Goal: Information Seeking & Learning: Learn about a topic

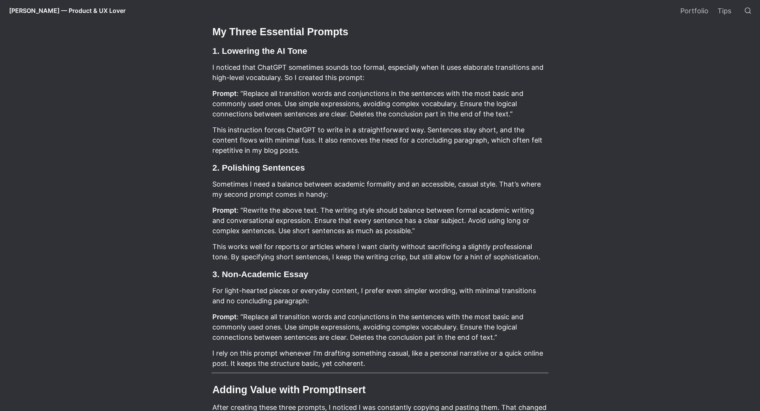
scroll to position [233, 0]
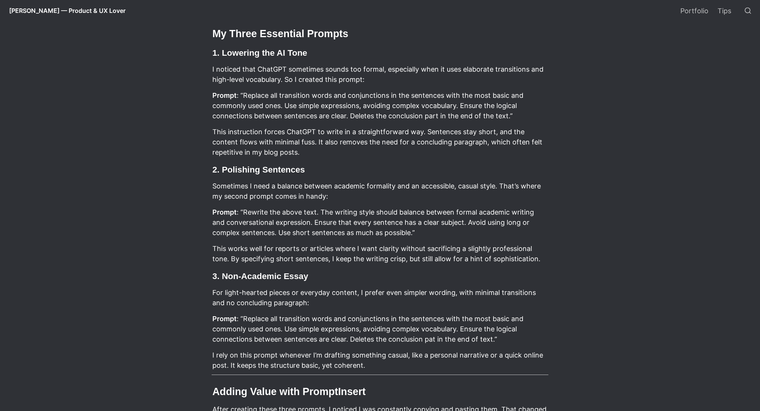
click at [520, 121] on p "Prompt : “Replace all transition words and conjunctions in the sentences with t…" at bounding box center [380, 105] width 337 height 33
click at [236, 105] on p "Prompt : “Replace all transition words and conjunctions in the sentences with t…" at bounding box center [380, 105] width 337 height 33
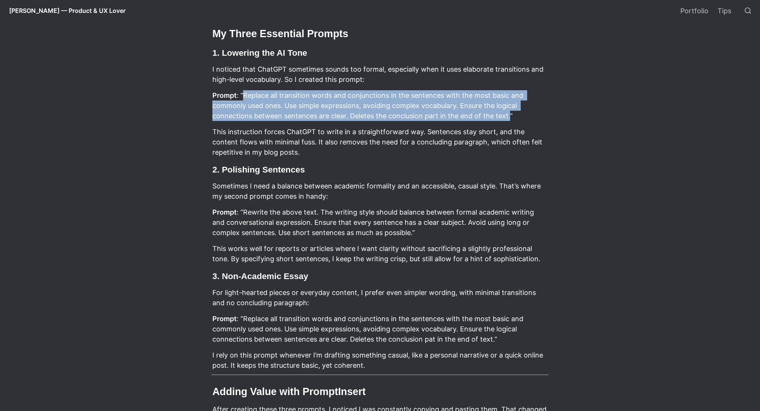
drag, startPoint x: 243, startPoint y: 95, endPoint x: 509, endPoint y: 117, distance: 267.2
click at [509, 117] on p "Prompt : “Replace all transition words and conjunctions in the sentences with t…" at bounding box center [380, 105] width 337 height 33
copy p "Replace all transition words and conjunctions in the sentences with the most ba…"
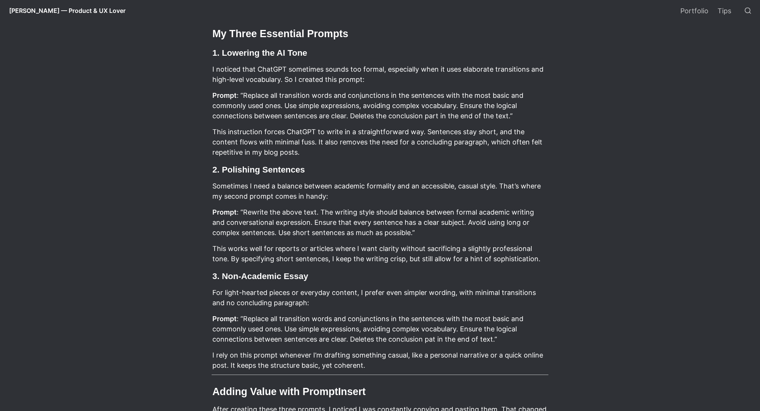
click at [342, 156] on p "This instruction forces ChatGPT to write in a straightforward way. Sentences st…" at bounding box center [380, 142] width 337 height 33
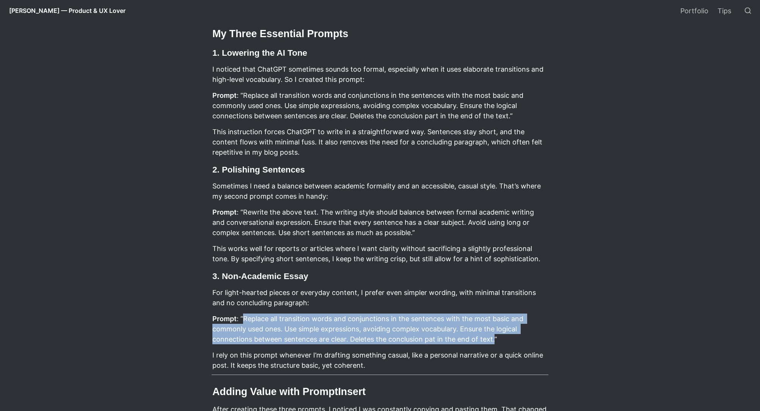
drag, startPoint x: 244, startPoint y: 319, endPoint x: 495, endPoint y: 343, distance: 251.5
click at [495, 343] on p "Prompt : “Replace all transition words and conjunctions in the sentences with t…" at bounding box center [380, 329] width 337 height 33
copy p "Replace all transition words and conjunctions in the sentences with the most ba…"
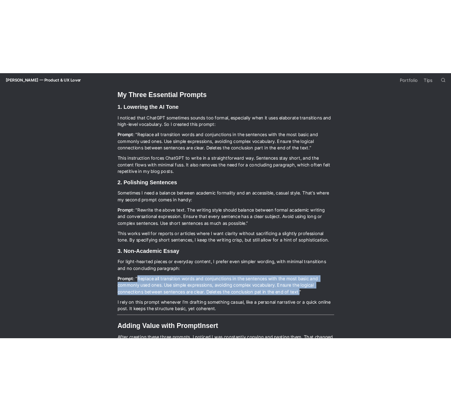
scroll to position [223, 0]
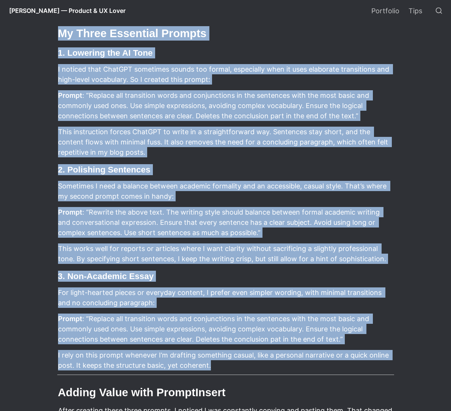
drag, startPoint x: 59, startPoint y: 33, endPoint x: 214, endPoint y: 365, distance: 366.6
click at [214, 365] on article "I spend a lot of time trying to make [PERSON_NAME]’s responses feel more natura…" at bounding box center [226, 262] width 410 height 613
copy article "Lo Ipsum Dolorsita Consect 5. Adipisci eli SE Doei T incidid utla EtdoLOR magna…"
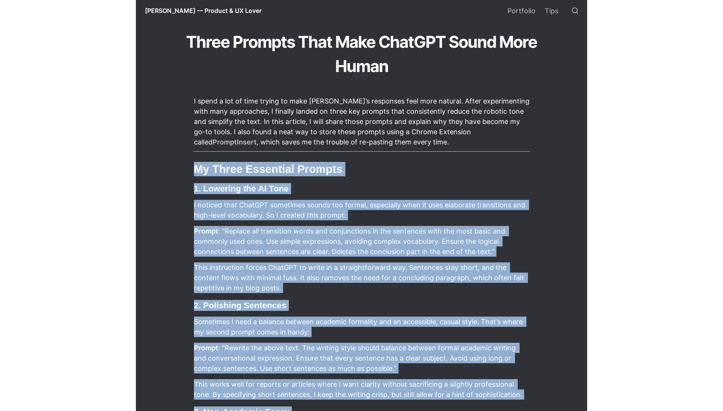
scroll to position [0, 0]
